Goal: Obtain resource: Obtain resource

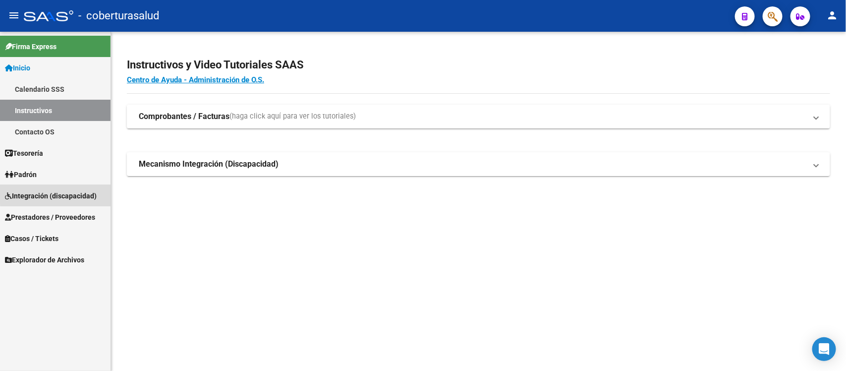
click at [58, 194] on span "Integración (discapacidad)" at bounding box center [51, 195] width 92 height 11
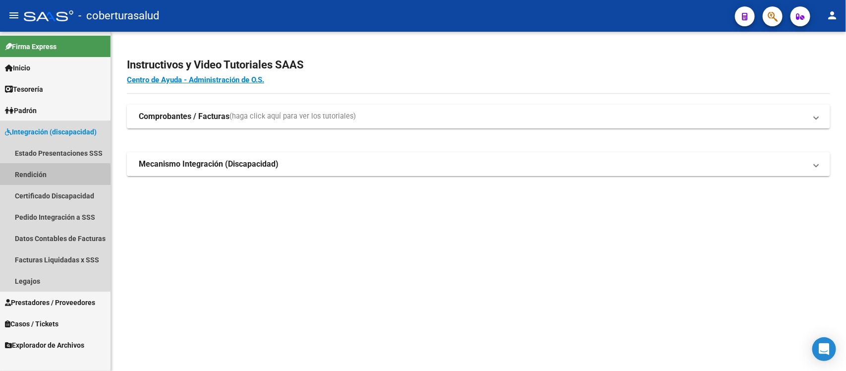
click at [52, 178] on link "Rendición" at bounding box center [55, 174] width 111 height 21
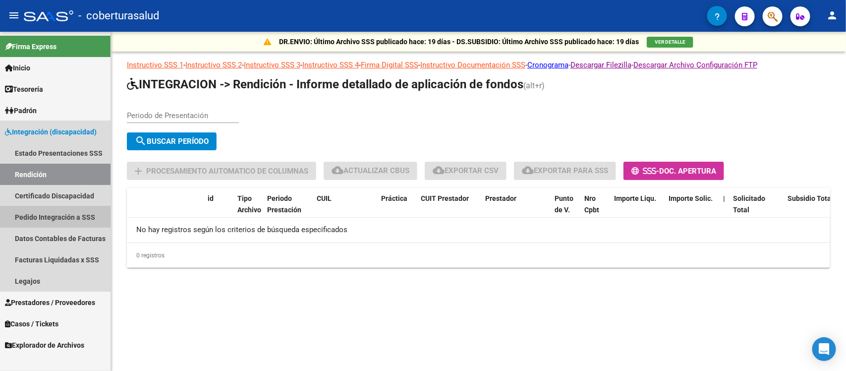
click at [73, 216] on link "Pedido Integración a SSS" at bounding box center [55, 216] width 111 height 21
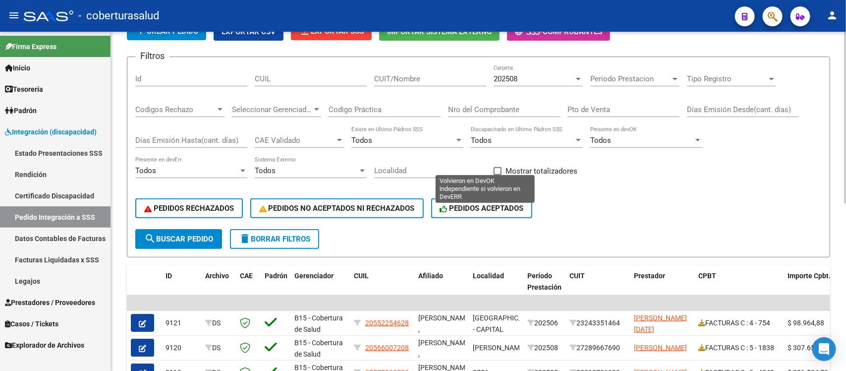
scroll to position [62, 0]
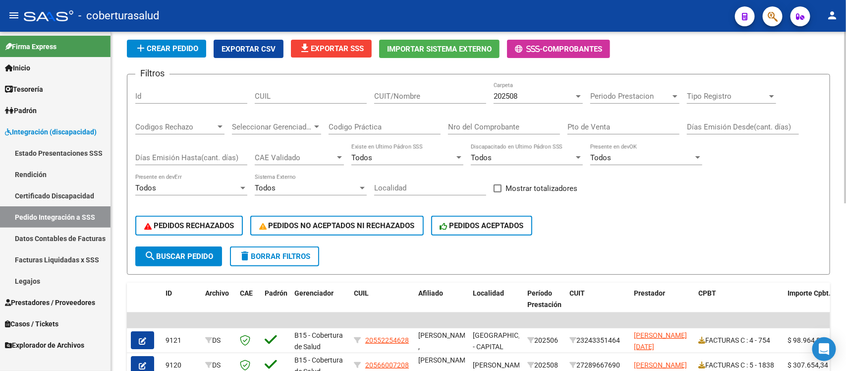
click at [544, 95] on div "202508" at bounding box center [534, 96] width 80 height 9
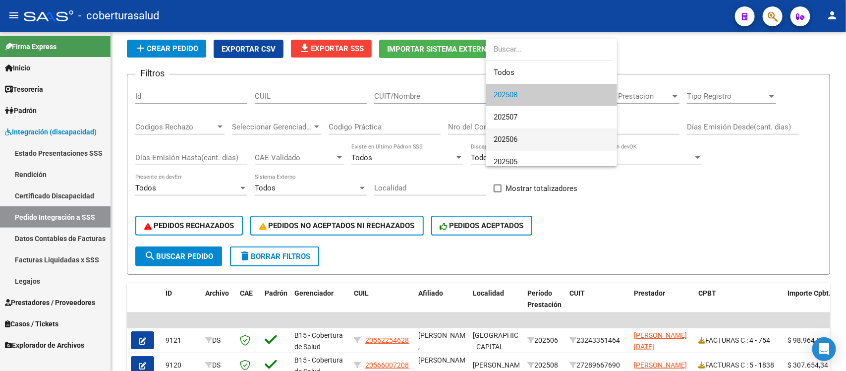
click at [522, 135] on span "202506" at bounding box center [552, 139] width 116 height 22
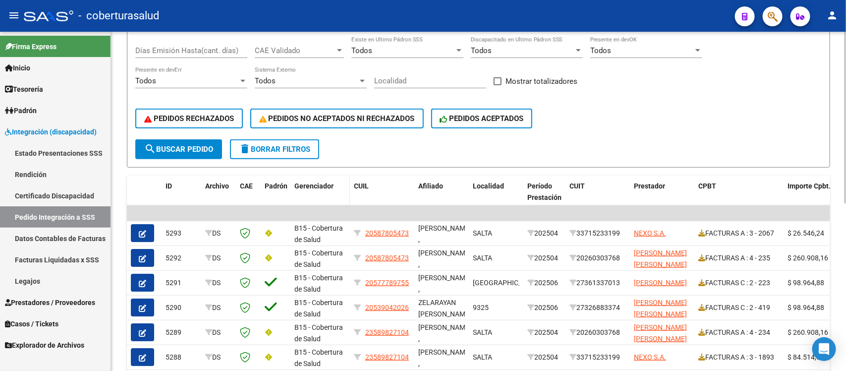
scroll to position [186, 0]
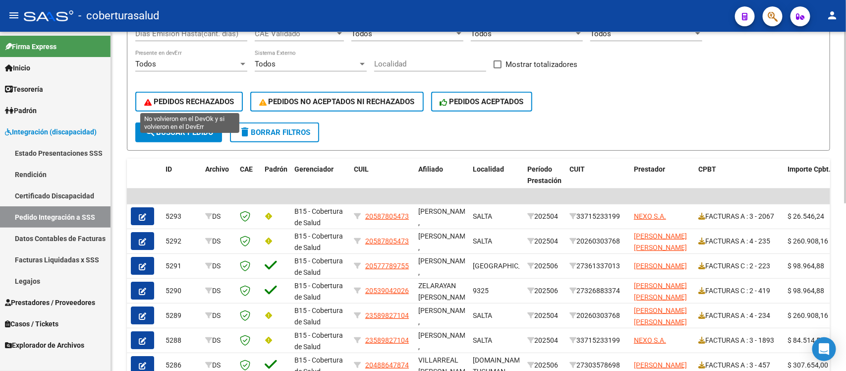
click at [175, 93] on button "PEDIDOS RECHAZADOS" at bounding box center [189, 102] width 108 height 20
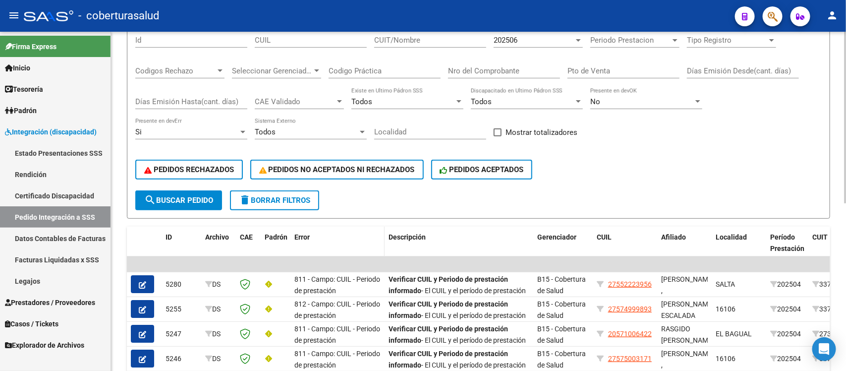
scroll to position [62, 0]
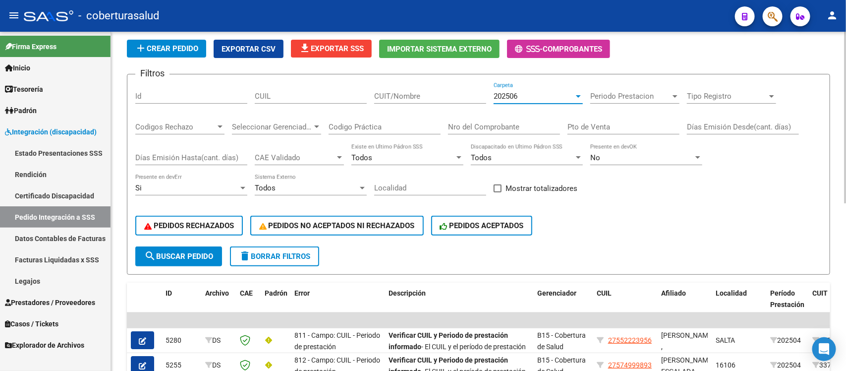
click at [543, 97] on div "202506" at bounding box center [534, 96] width 80 height 9
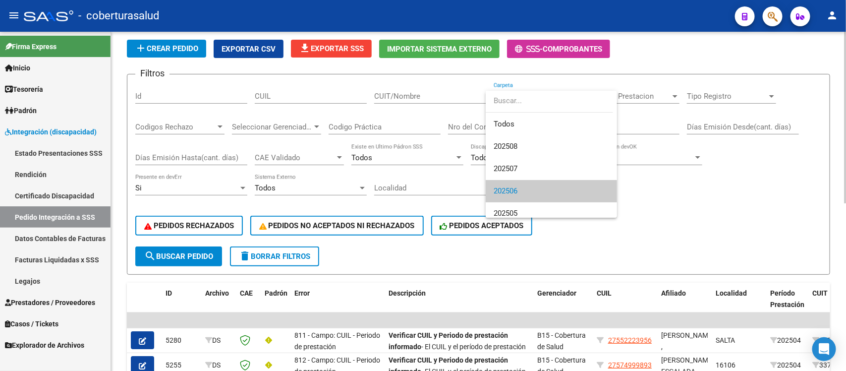
scroll to position [6, 0]
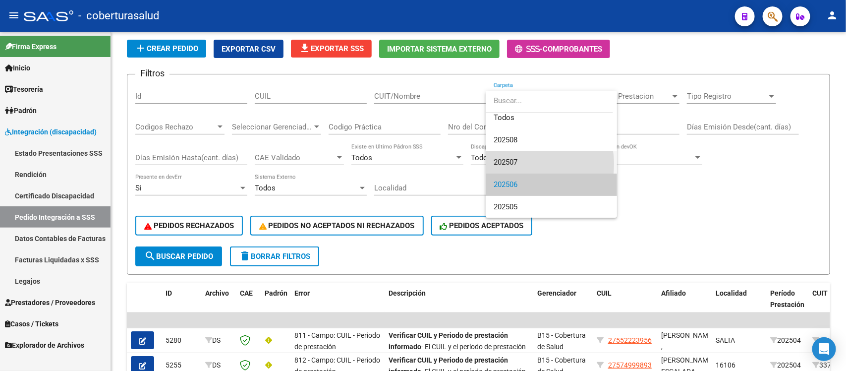
click at [519, 164] on span "202507" at bounding box center [552, 162] width 116 height 22
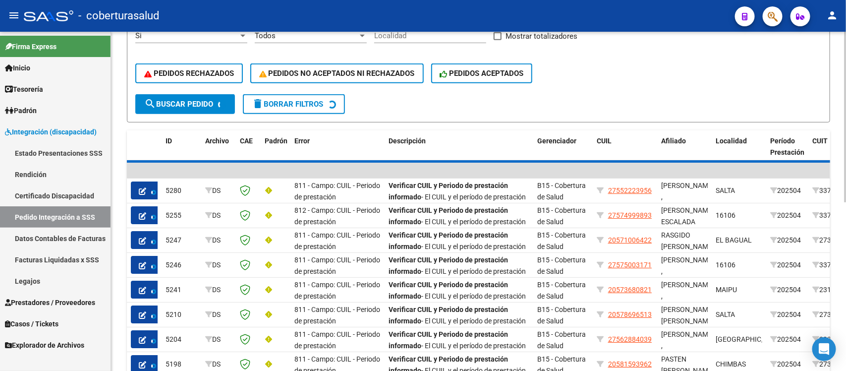
scroll to position [248, 0]
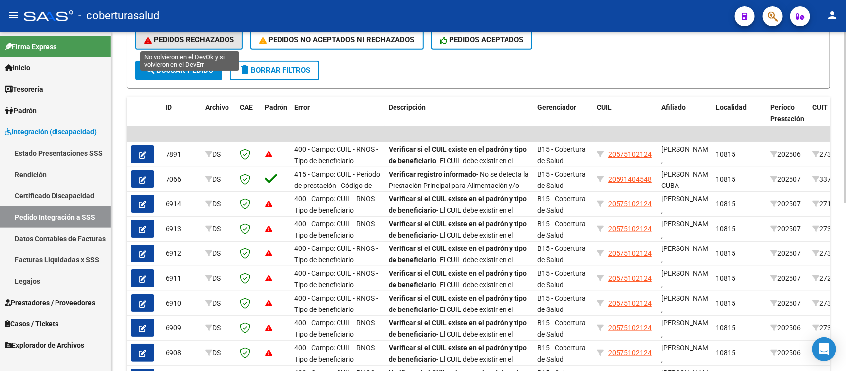
click at [208, 37] on span "PEDIDOS RECHAZADOS" at bounding box center [189, 39] width 90 height 9
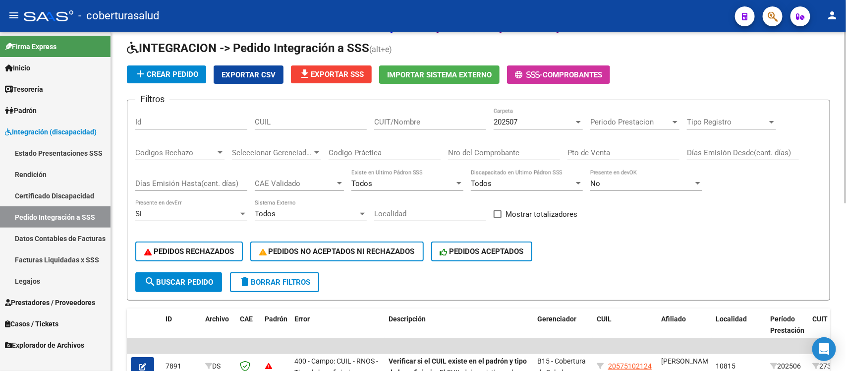
scroll to position [23, 0]
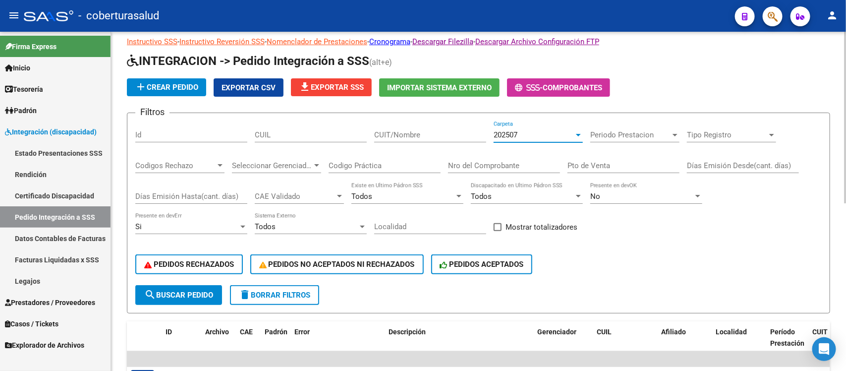
click at [527, 133] on div "202507" at bounding box center [534, 134] width 80 height 9
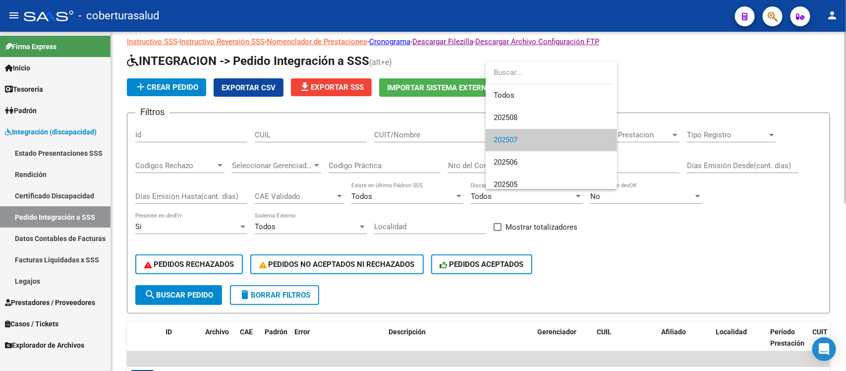
scroll to position [6, 0]
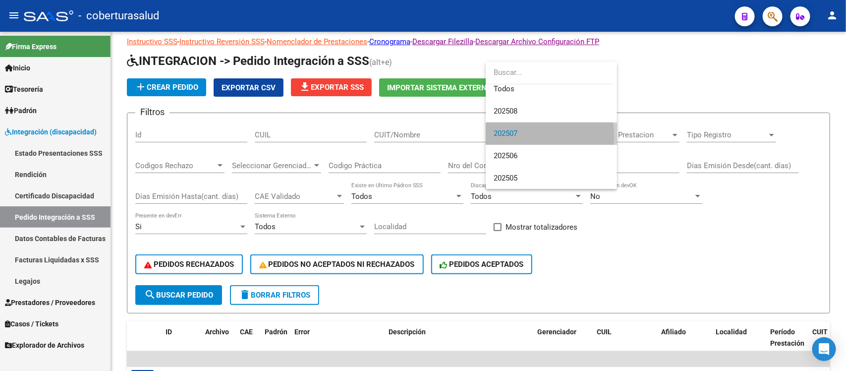
click at [523, 136] on span "202507" at bounding box center [552, 133] width 116 height 22
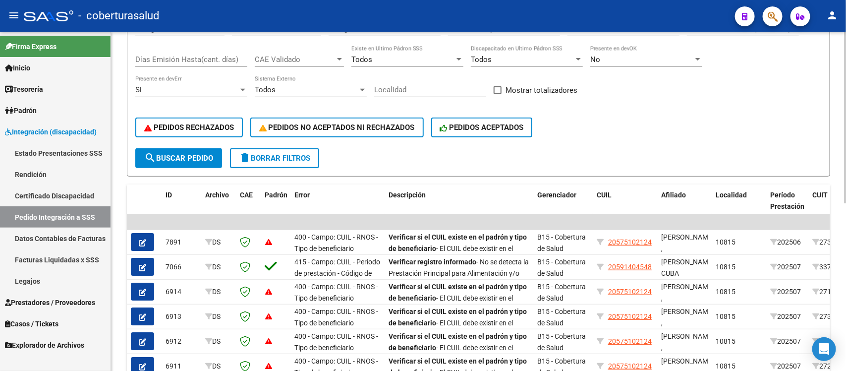
scroll to position [147, 0]
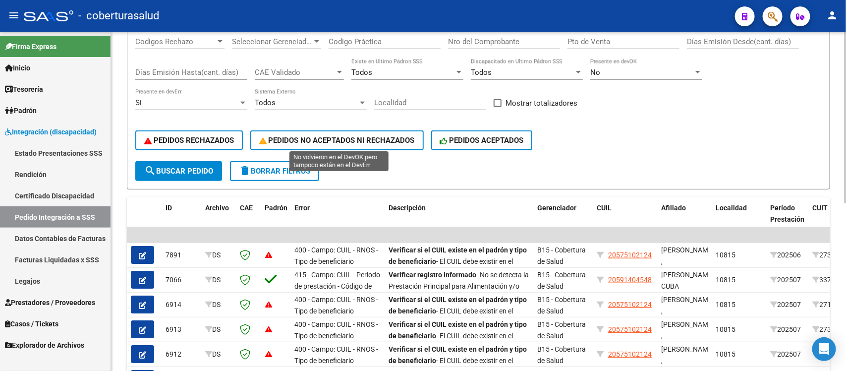
click at [307, 130] on button "PEDIDOS NO ACEPTADOS NI RECHAZADOS" at bounding box center [337, 140] width 174 height 20
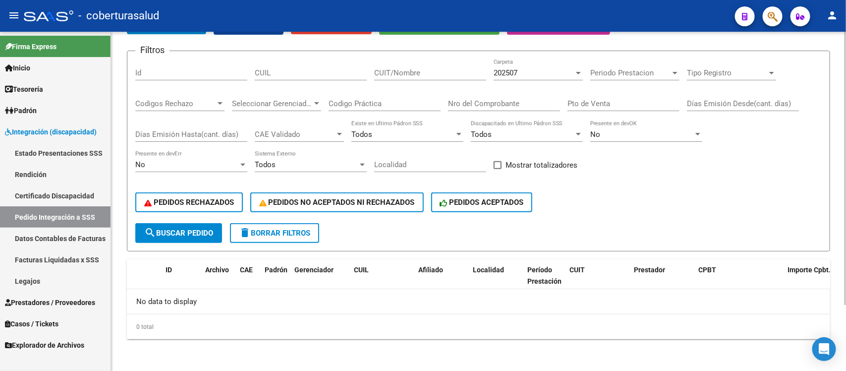
scroll to position [82, 0]
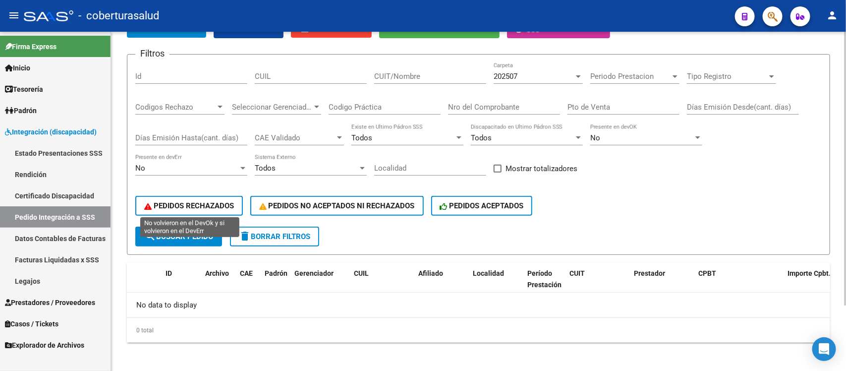
click at [206, 196] on button "PEDIDOS RECHAZADOS" at bounding box center [189, 206] width 108 height 20
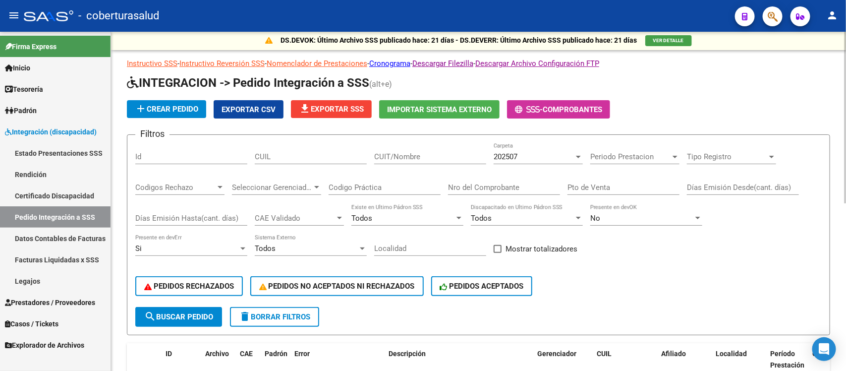
scroll to position [0, 0]
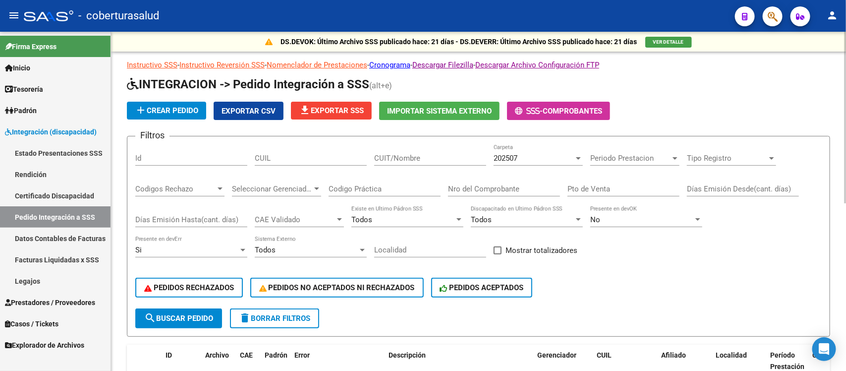
click at [514, 152] on div "202507 Carpeta" at bounding box center [538, 154] width 89 height 21
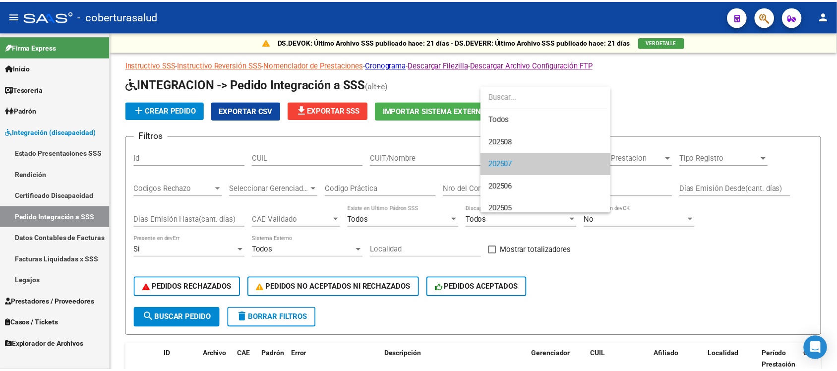
scroll to position [6, 0]
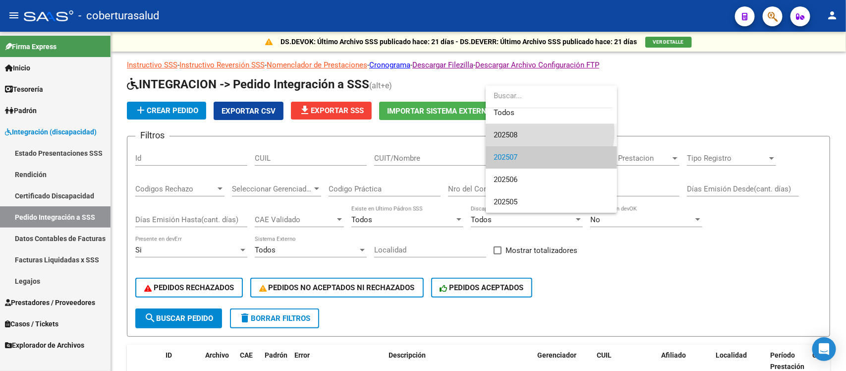
click at [548, 132] on span "202508" at bounding box center [552, 135] width 116 height 22
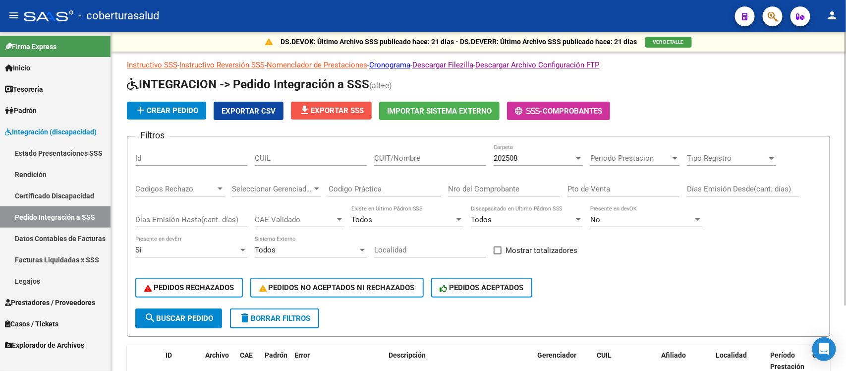
click at [320, 113] on span "file_download Exportar SSS" at bounding box center [331, 110] width 65 height 9
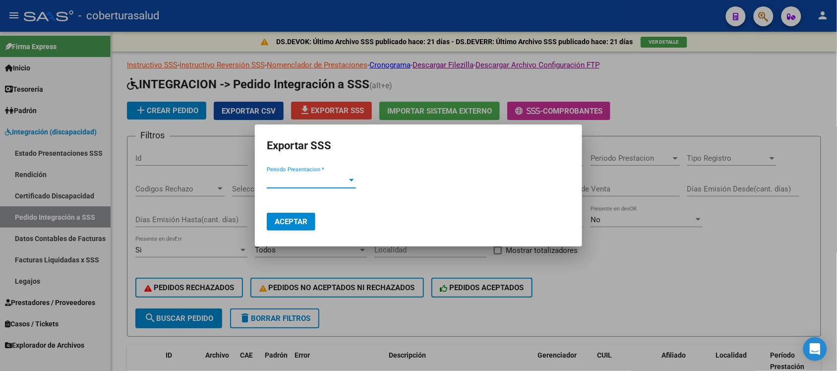
click at [313, 183] on span "Periodo Presentacion *" at bounding box center [307, 180] width 80 height 9
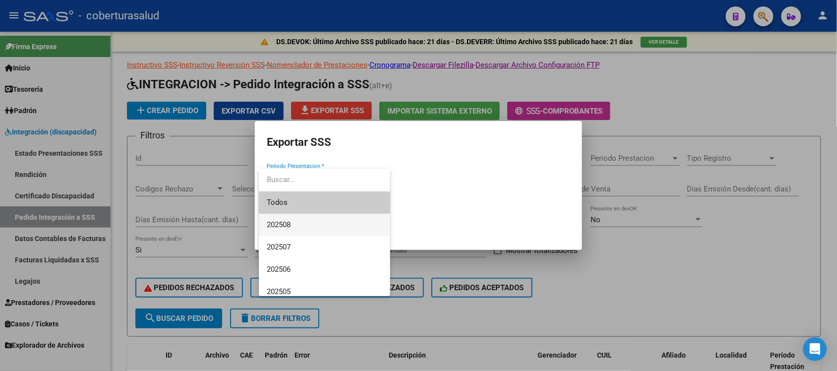
click at [301, 226] on span "202508" at bounding box center [325, 225] width 116 height 22
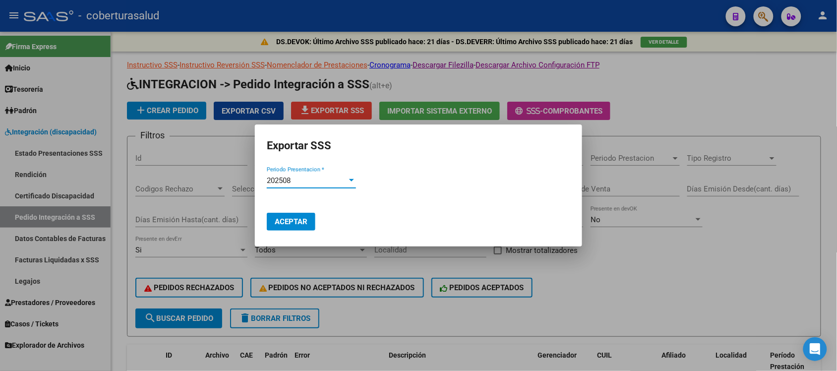
click at [294, 227] on button "Aceptar" at bounding box center [291, 222] width 49 height 18
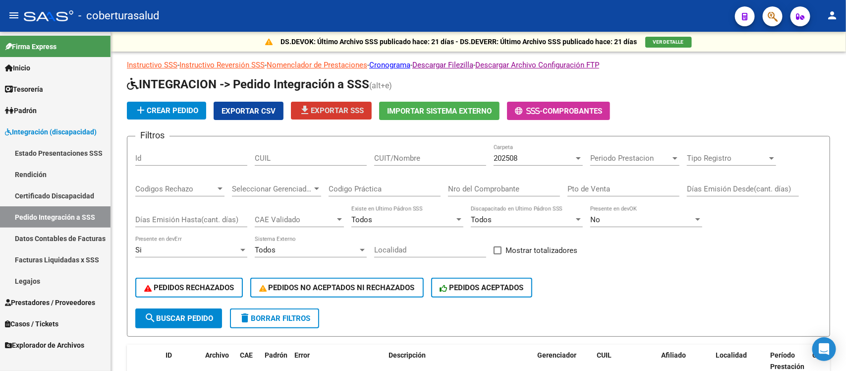
click at [48, 276] on link "Legajos" at bounding box center [55, 280] width 111 height 21
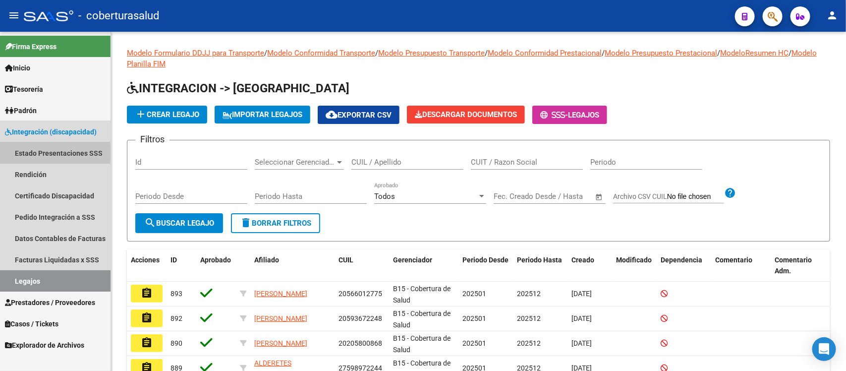
click at [38, 153] on link "Estado Presentaciones SSS" at bounding box center [55, 152] width 111 height 21
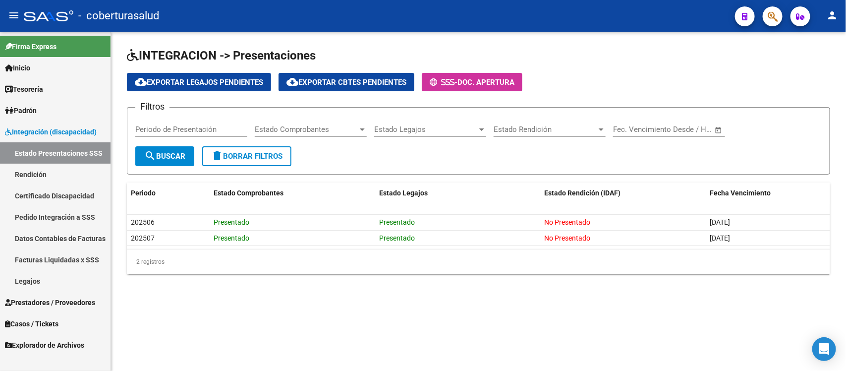
click at [38, 177] on link "Rendición" at bounding box center [55, 174] width 111 height 21
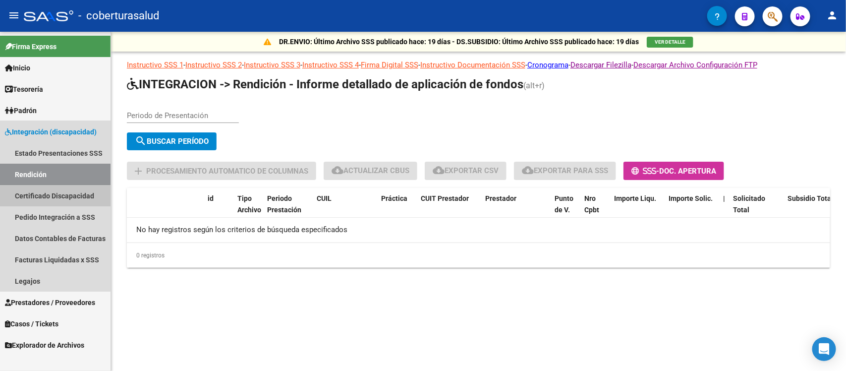
click at [43, 201] on link "Certificado Discapacidad" at bounding box center [55, 195] width 111 height 21
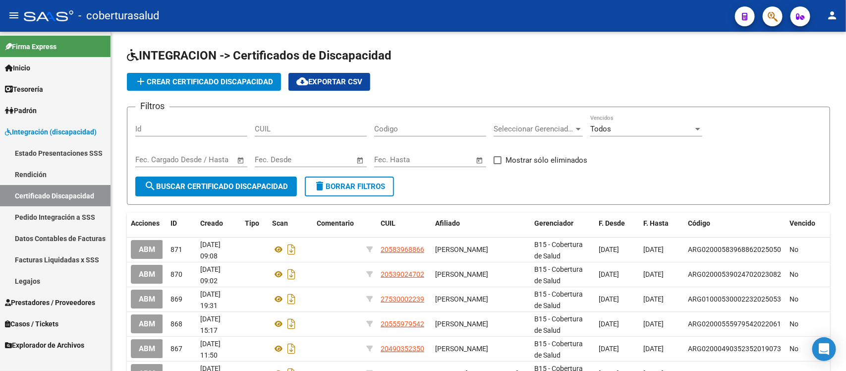
click at [60, 212] on link "Pedido Integración a SSS" at bounding box center [55, 216] width 111 height 21
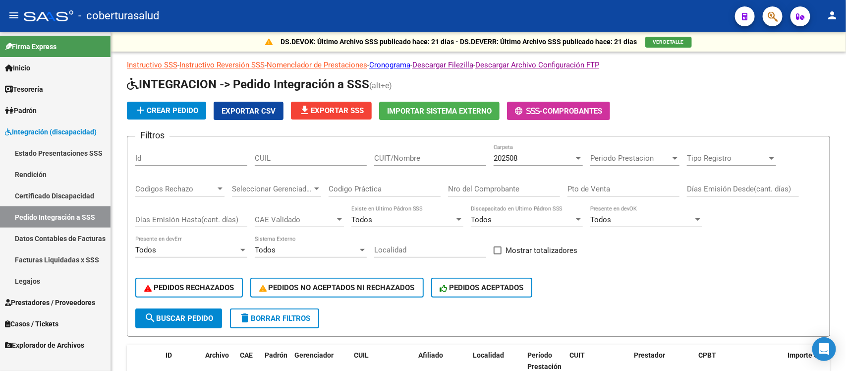
click at [69, 234] on link "Datos Contables de Facturas" at bounding box center [55, 238] width 111 height 21
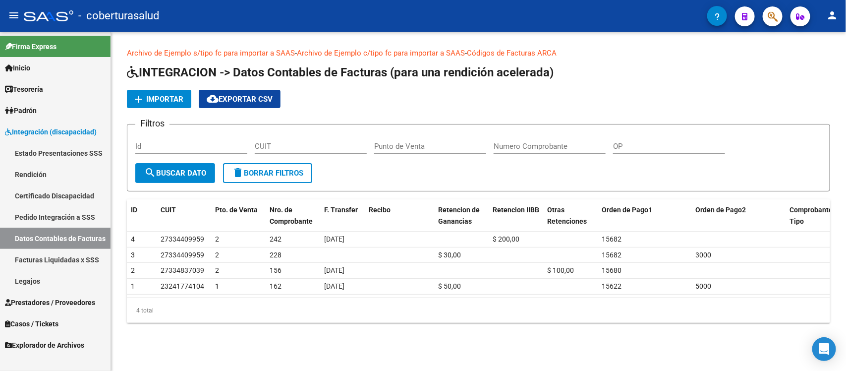
click at [63, 255] on link "Facturas Liquidadas x SSS" at bounding box center [55, 259] width 111 height 21
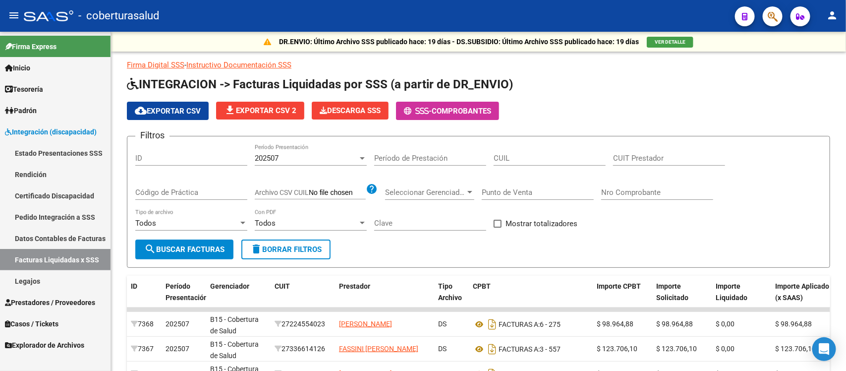
click at [44, 282] on link "Legajos" at bounding box center [55, 280] width 111 height 21
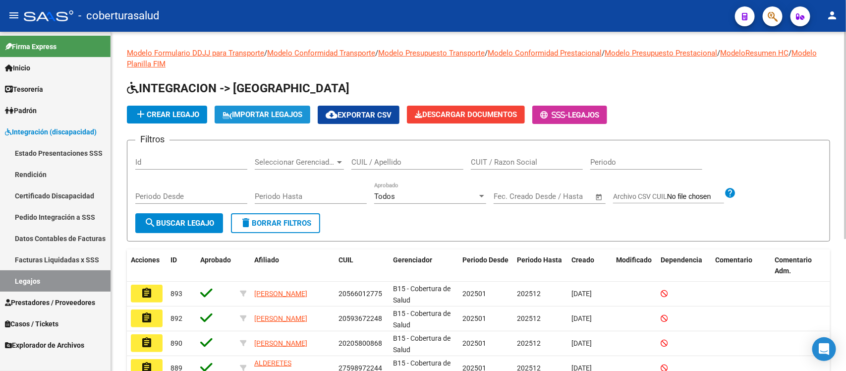
click at [274, 115] on span "IMPORTAR LEGAJOS" at bounding box center [263, 114] width 80 height 9
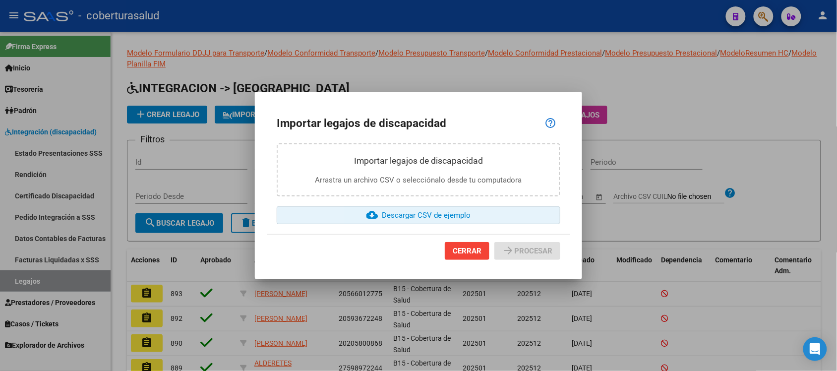
click at [389, 214] on span "cloud_download Descargar CSV de ejemplo" at bounding box center [418, 215] width 105 height 9
